Goal: Communication & Community: Ask a question

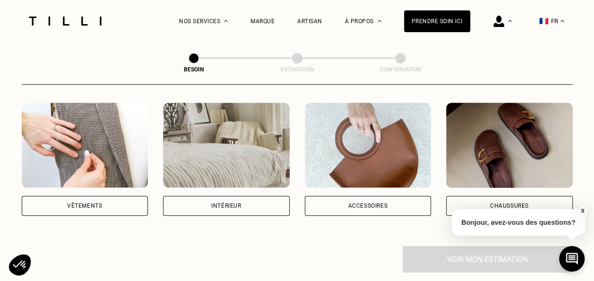
scroll to position [180, 0]
click at [45, 201] on div "Vêtements" at bounding box center [85, 205] width 127 height 20
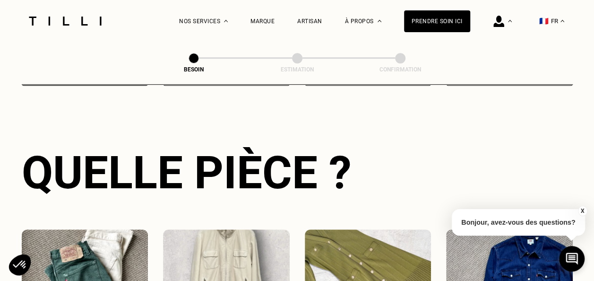
scroll to position [420, 0]
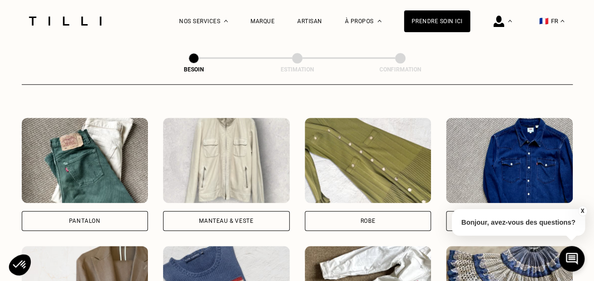
click at [214, 218] on div "Manteau & Veste" at bounding box center [226, 221] width 54 height 6
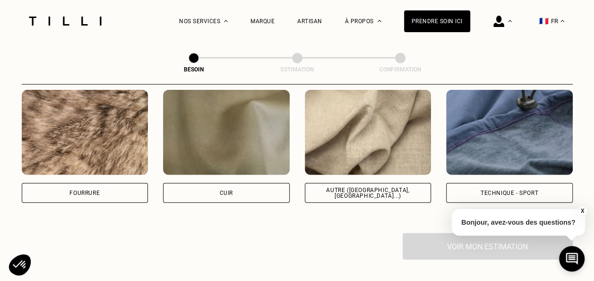
scroll to position [1151, 0]
click at [336, 188] on div "Autre ([GEOGRAPHIC_DATA], [GEOGRAPHIC_DATA]...)" at bounding box center [368, 192] width 127 height 20
select select "FR"
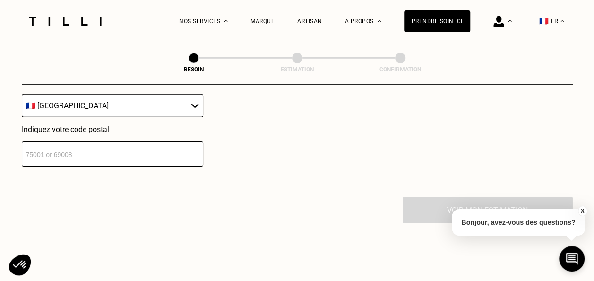
scroll to position [1421, 0]
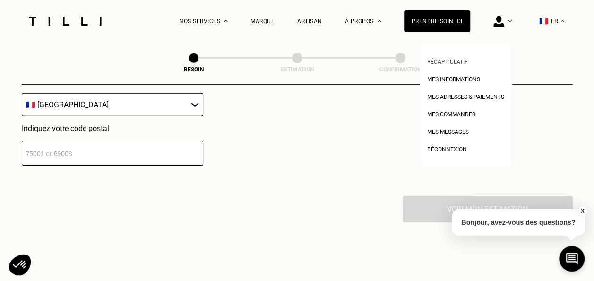
click at [459, 58] on link "Récapitulatif" at bounding box center [447, 61] width 41 height 10
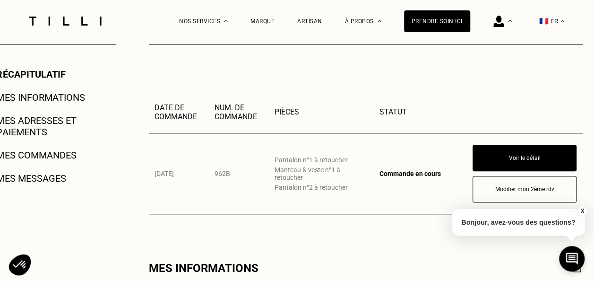
scroll to position [200, 0]
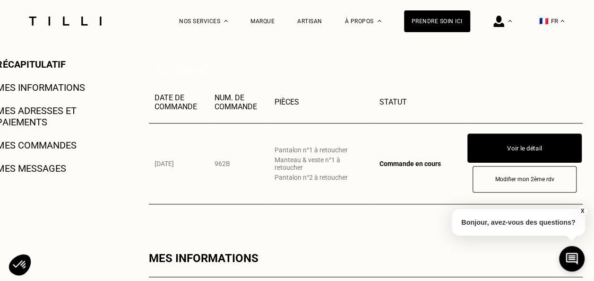
click at [502, 152] on button "Voir le détail" at bounding box center [524, 147] width 114 height 29
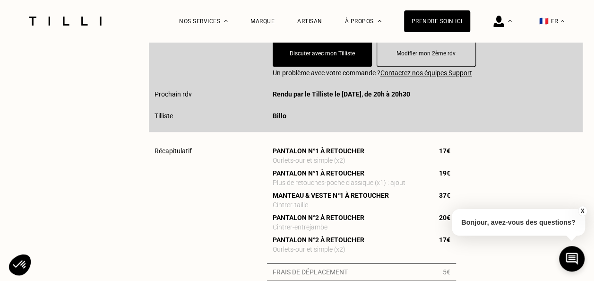
scroll to position [350, 0]
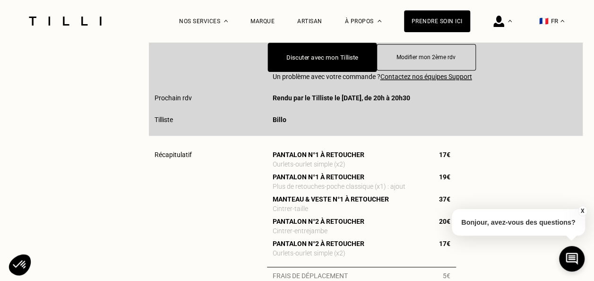
click at [339, 60] on button "Discuter avec mon Tilliste" at bounding box center [321, 57] width 109 height 29
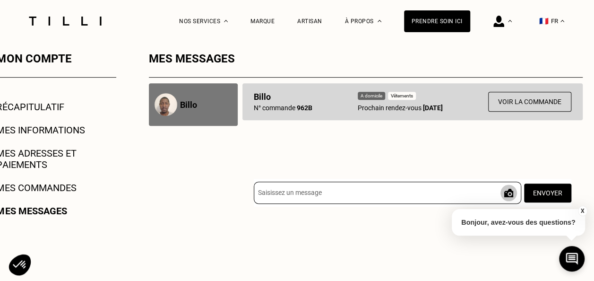
scroll to position [158, 0]
click at [288, 198] on input at bounding box center [387, 192] width 267 height 22
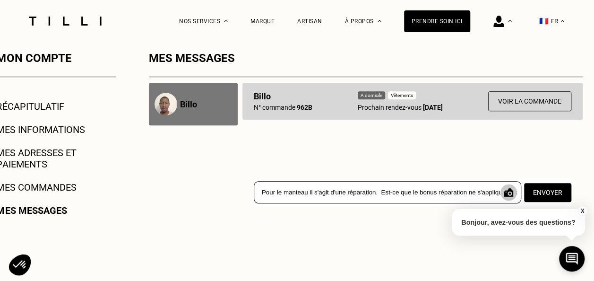
scroll to position [0, 26]
type input "Bonjour. Pour le manteau il s'agit d'une réparation. Est-ce que le bonus répara…"
click at [538, 193] on button "Envoyer" at bounding box center [547, 192] width 49 height 20
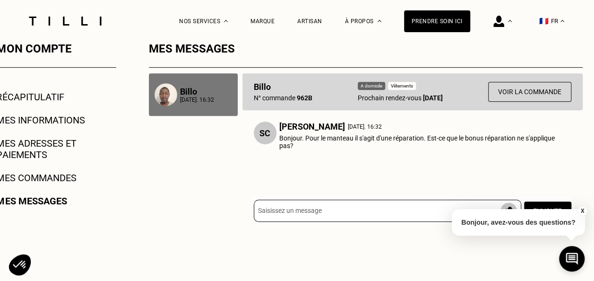
scroll to position [168, 0]
